Goal: Transaction & Acquisition: Purchase product/service

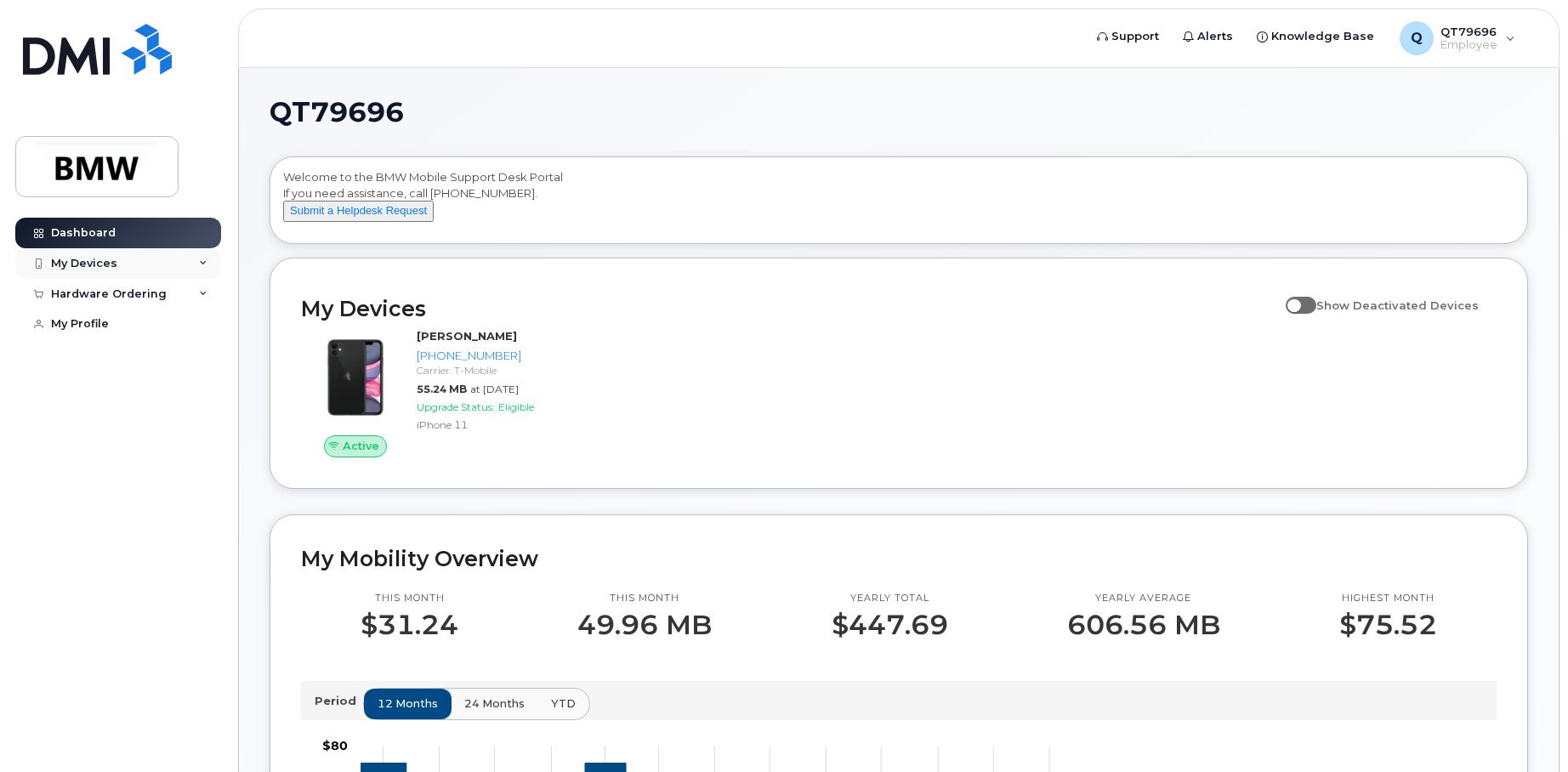
click at [195, 261] on div "My Devices" at bounding box center [118, 263] width 206 height 30
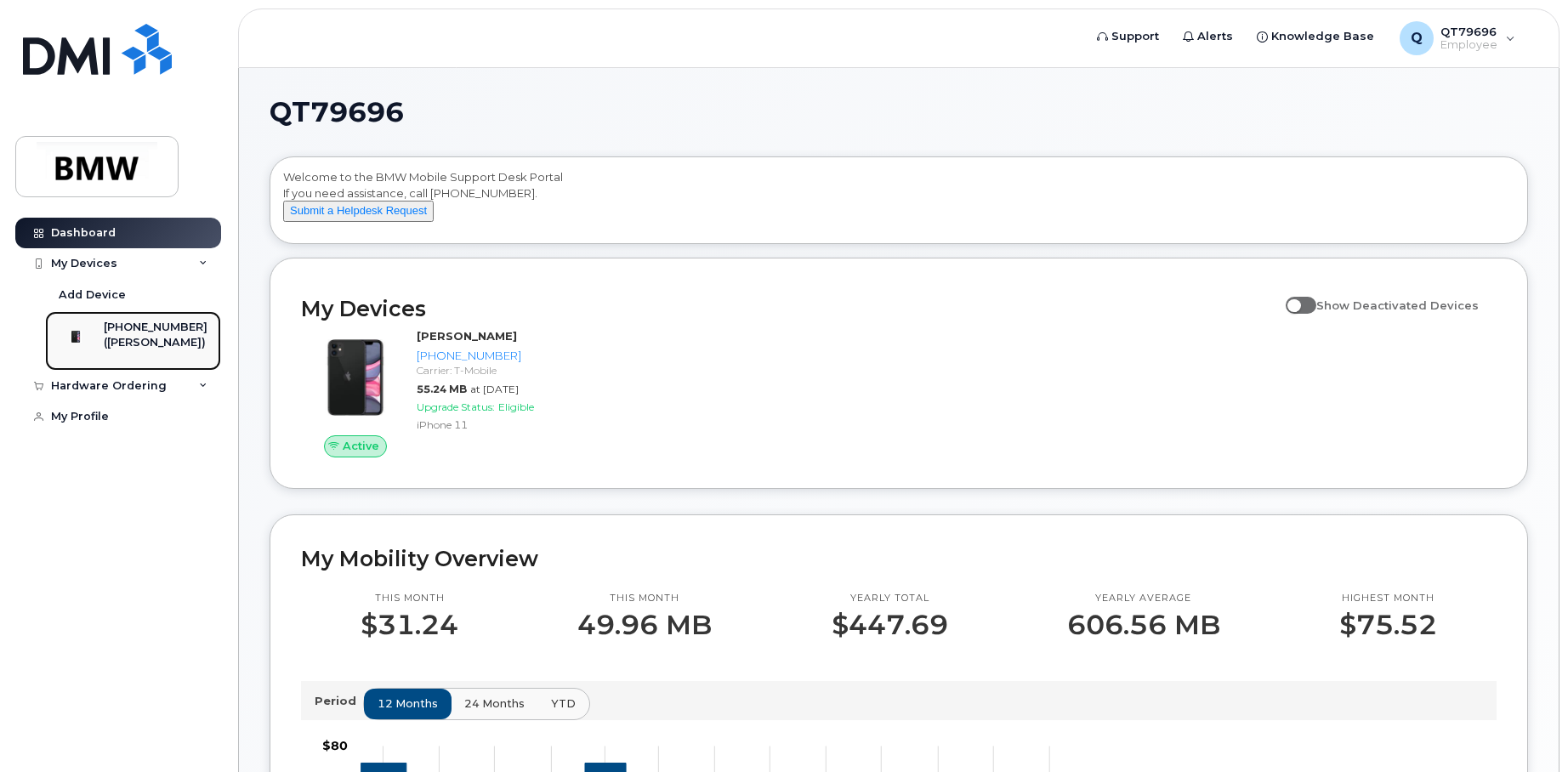
click at [120, 332] on div "[PHONE_NUMBER]" at bounding box center [155, 328] width 103 height 16
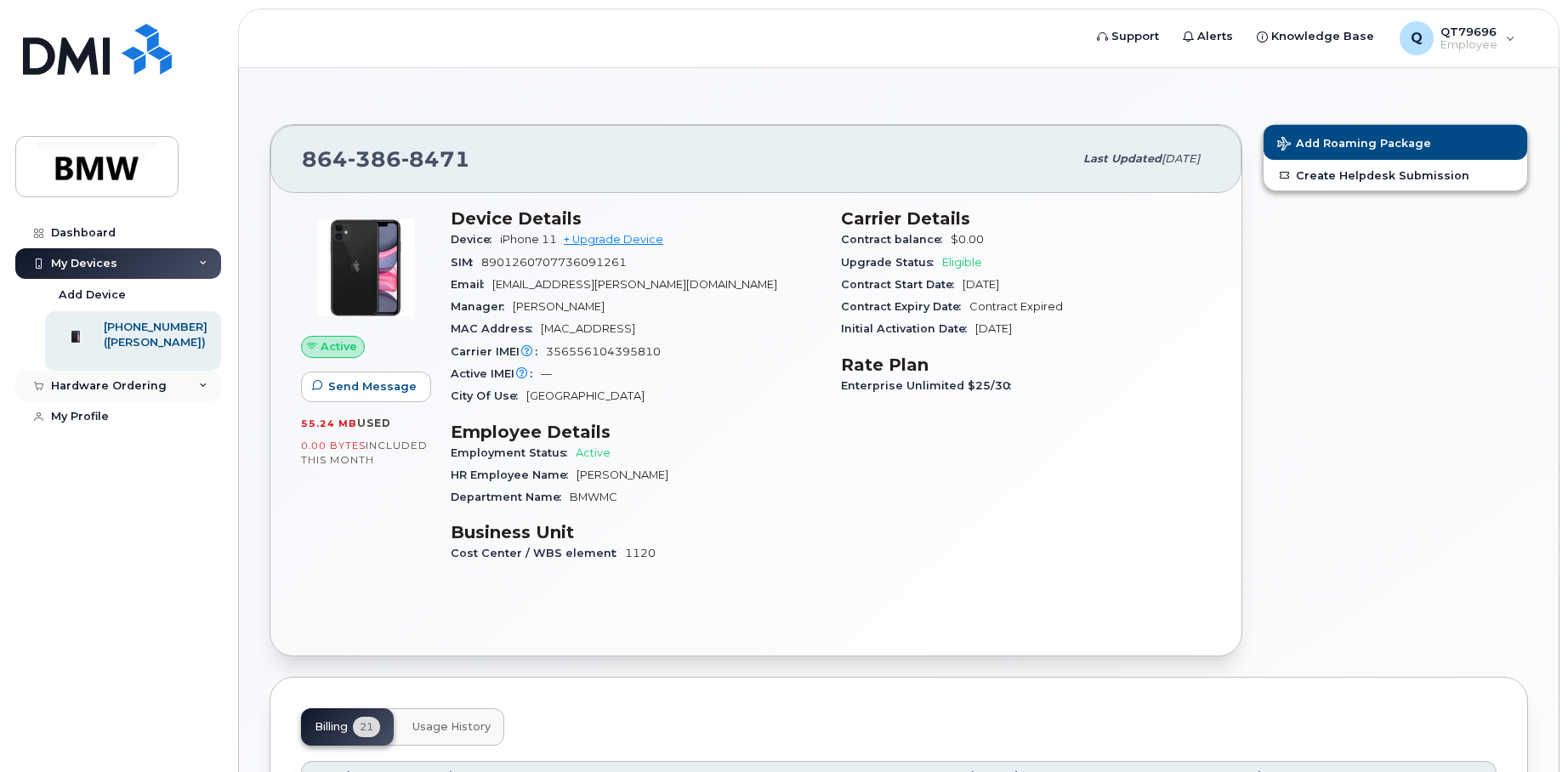
click at [95, 393] on div "Hardware Ordering" at bounding box center [108, 386] width 115 height 14
click at [201, 390] on icon at bounding box center [203, 386] width 9 height 9
click at [608, 240] on link "+ Upgrade Device" at bounding box center [614, 239] width 100 height 13
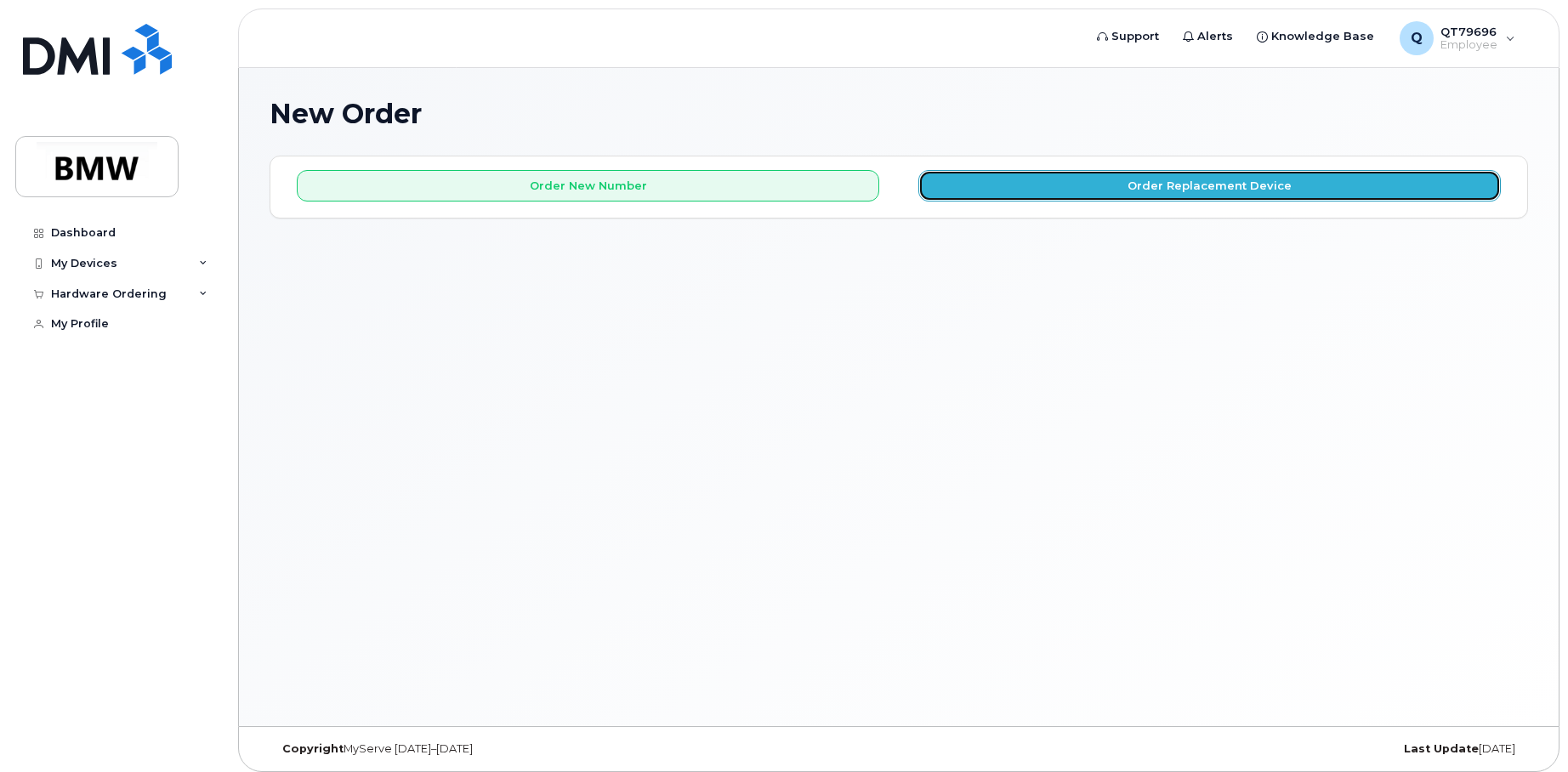
click at [1093, 194] on button "Order Replacement Device" at bounding box center [1209, 185] width 583 height 31
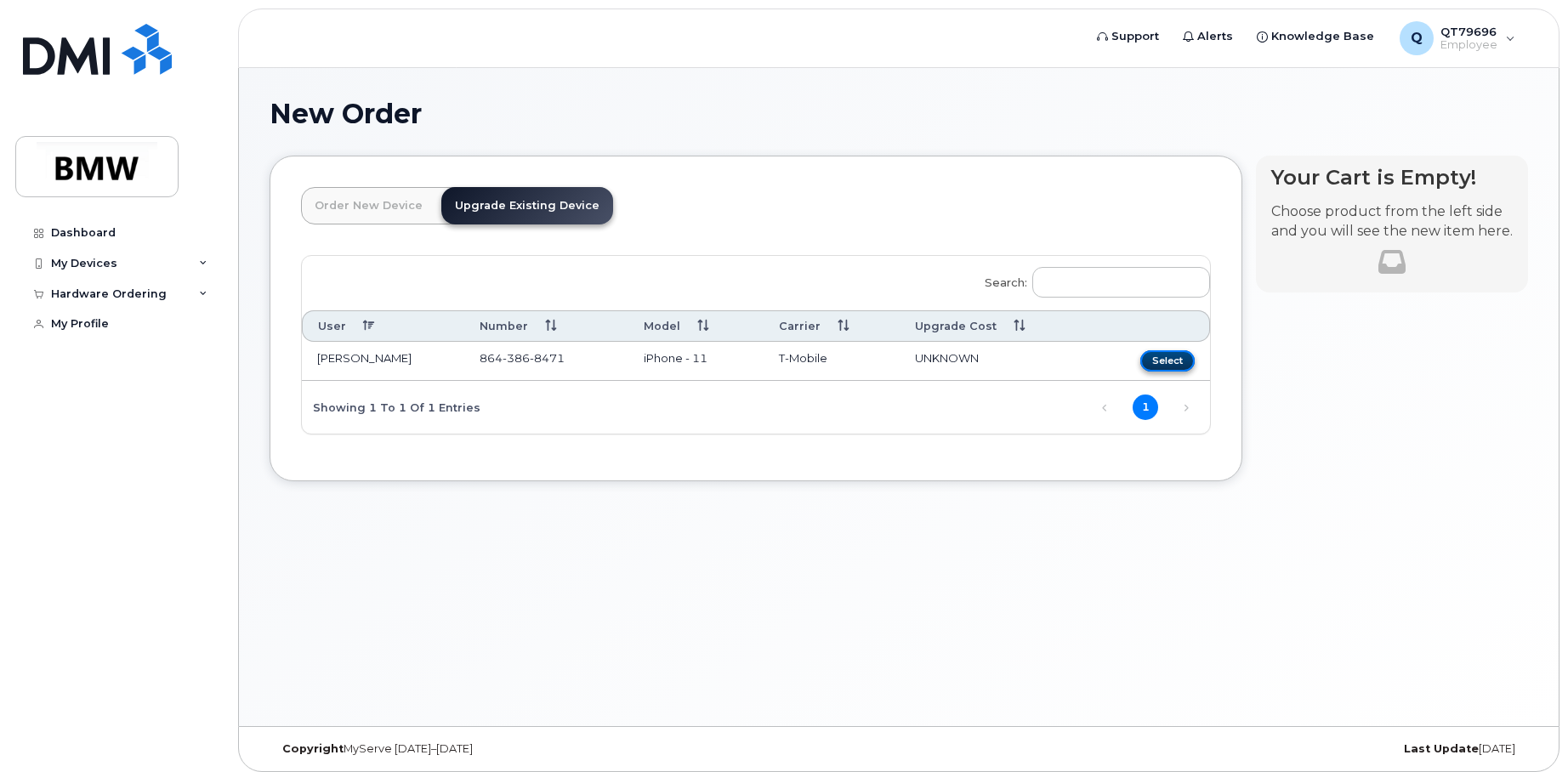
click at [1168, 366] on button "Select" at bounding box center [1167, 361] width 55 height 21
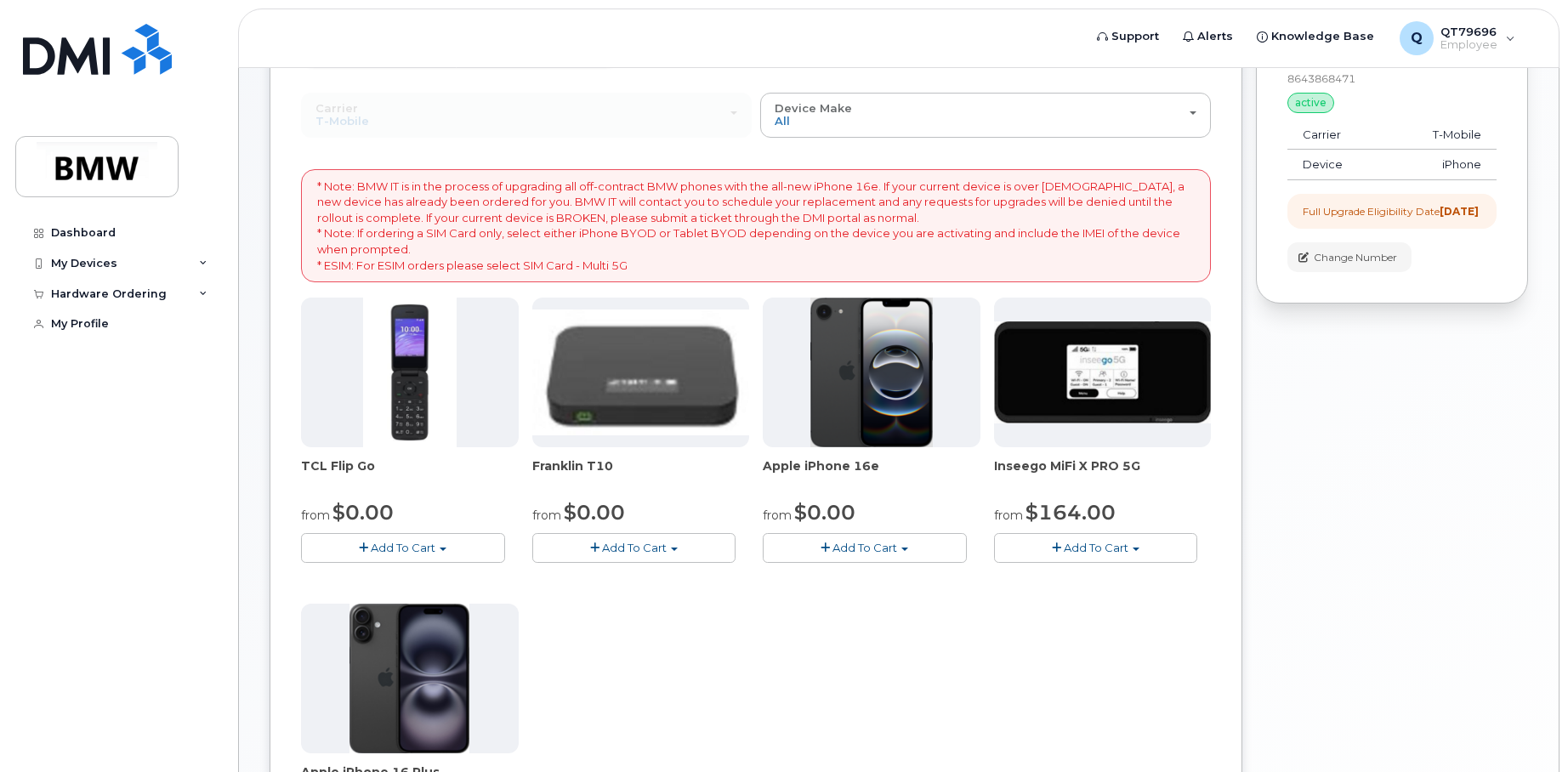
scroll to position [170, 0]
